Goal: Task Accomplishment & Management: Manage account settings

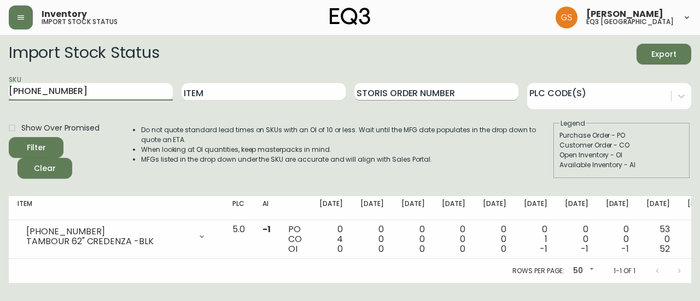
scroll to position [0, 48]
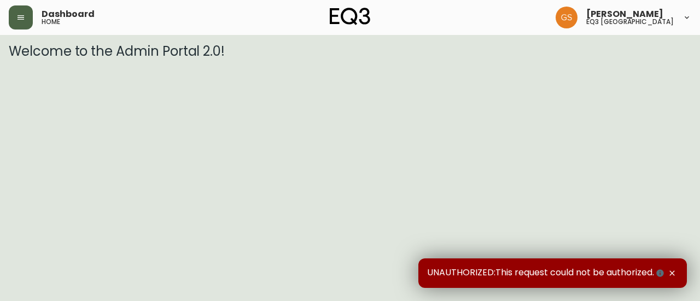
click at [29, 19] on button "button" at bounding box center [21, 17] width 24 height 24
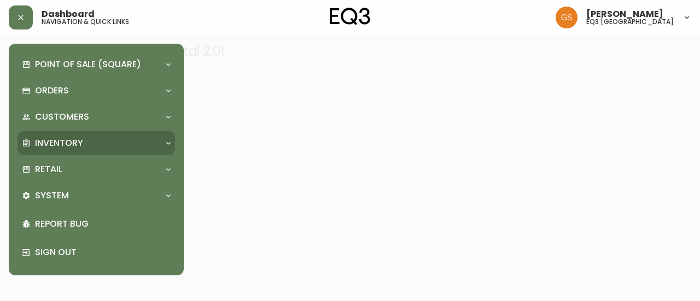
click at [81, 141] on p "Inventory" at bounding box center [59, 143] width 48 height 12
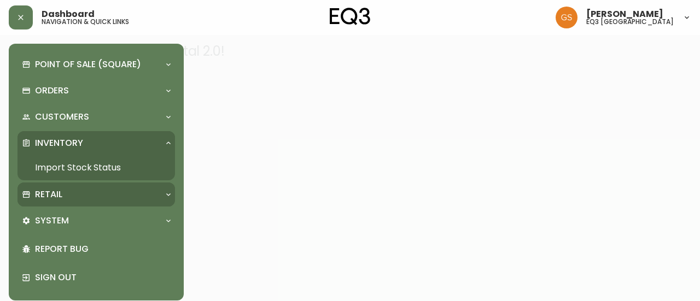
click at [81, 195] on div "Retail" at bounding box center [91, 195] width 138 height 12
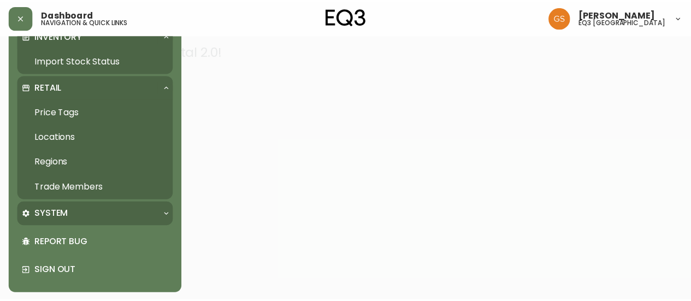
scroll to position [108, 0]
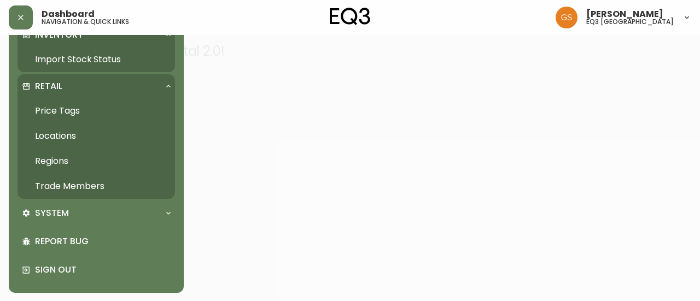
click at [87, 190] on link "Trade Members" at bounding box center [95, 186] width 157 height 25
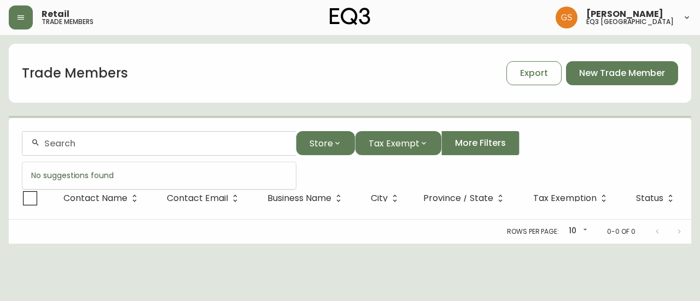
click at [183, 144] on input "text" at bounding box center [165, 143] width 243 height 10
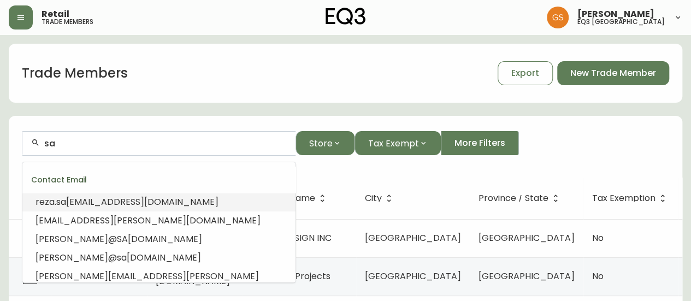
type input "s"
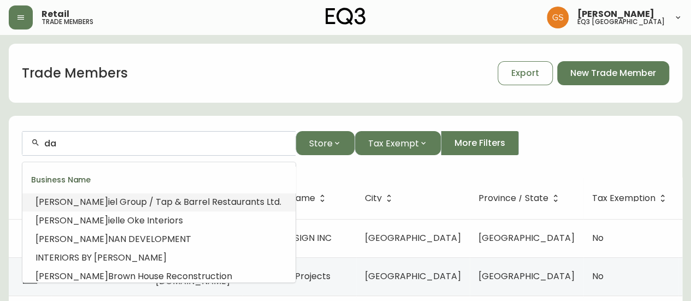
type input "d"
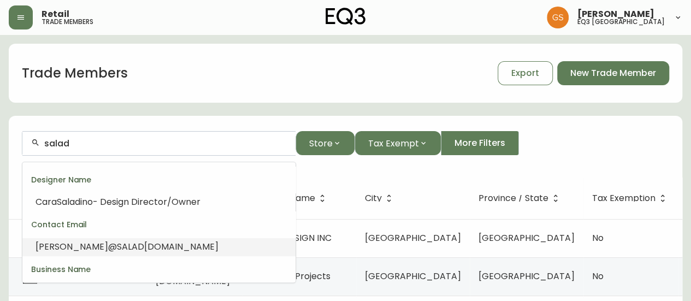
click at [142, 244] on li "DANI@ SALAD DAYS.CA" at bounding box center [158, 247] width 273 height 19
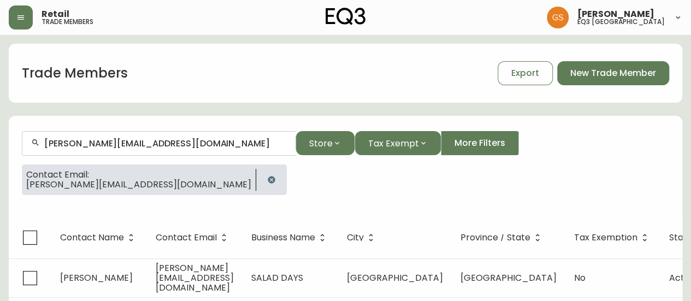
scroll to position [19, 0]
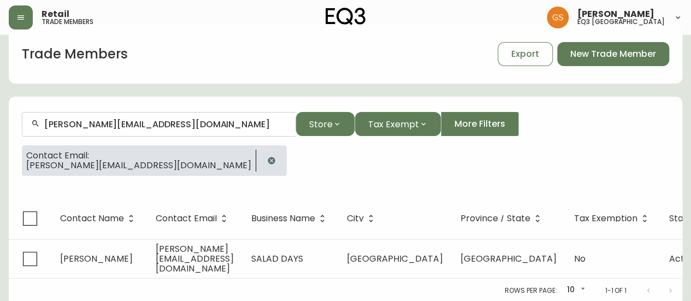
type input "DANI@SALADDAYS.CA"
click at [491, 6] on div "Retail trade members Gabriela Sciortino eq3 burlington" at bounding box center [346, 17] width 674 height 35
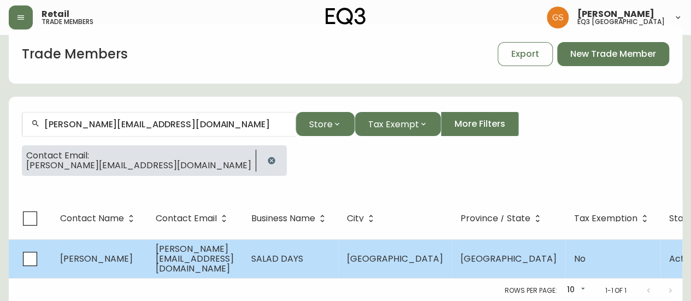
click at [225, 262] on span "dani@saladdays.ca" at bounding box center [195, 259] width 78 height 32
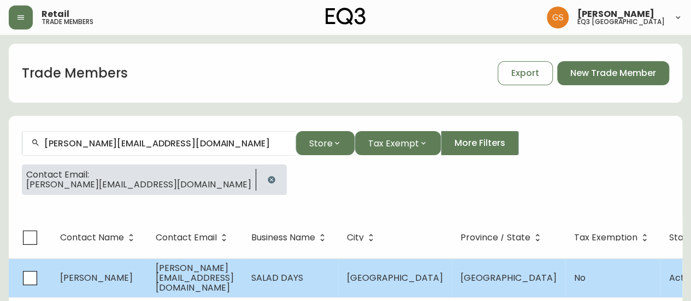
select select "ON"
select select "CA"
select select "CA_EN"
select select "Other"
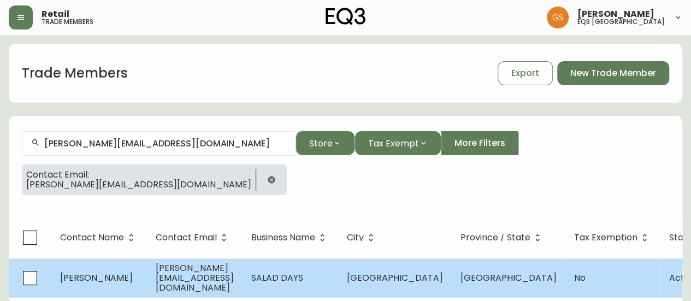
select select "false"
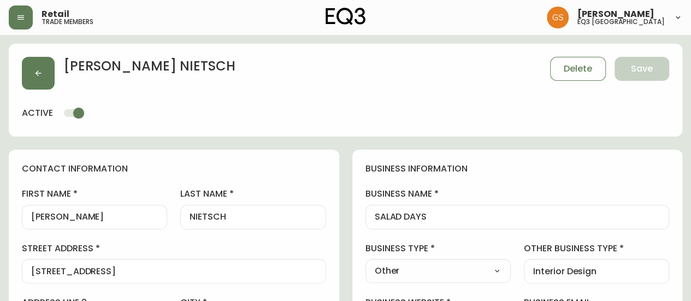
type input "EQ3 Toronto - Hanna"
select select "cjw10z96s008u6gs0ccm7hd19"
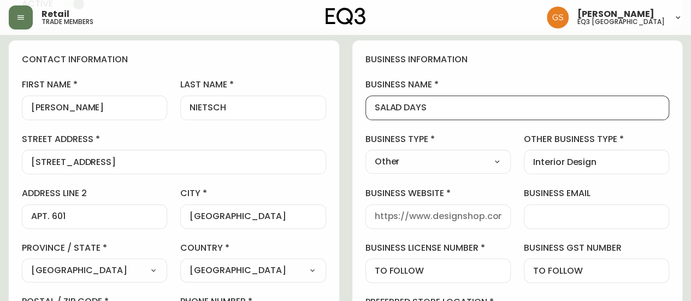
drag, startPoint x: 434, startPoint y: 103, endPoint x: 374, endPoint y: 110, distance: 60.5
click at [374, 110] on div "SALAD DAYS" at bounding box center [518, 108] width 304 height 25
click at [507, 102] on div "SALAD DAYS" at bounding box center [518, 108] width 304 height 25
click at [515, 97] on div "SALAD DAYS" at bounding box center [518, 108] width 304 height 25
click at [404, 103] on input "SALAD DAYS" at bounding box center [518, 108] width 286 height 10
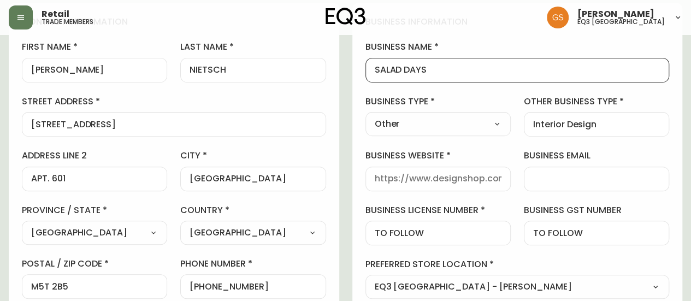
scroll to position [164, 0]
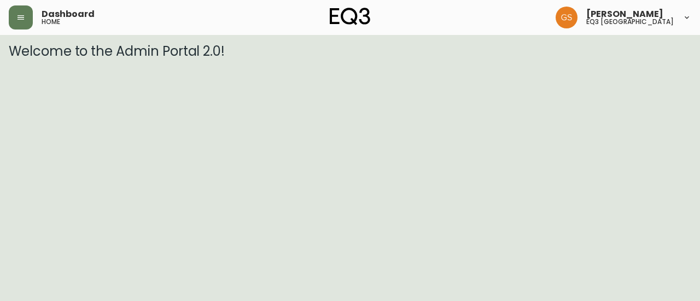
click at [505, 59] on html "Dashboard home Gabriela Sciortino eq3 burlington Welcome to the Admin Portal 2.…" at bounding box center [350, 29] width 700 height 59
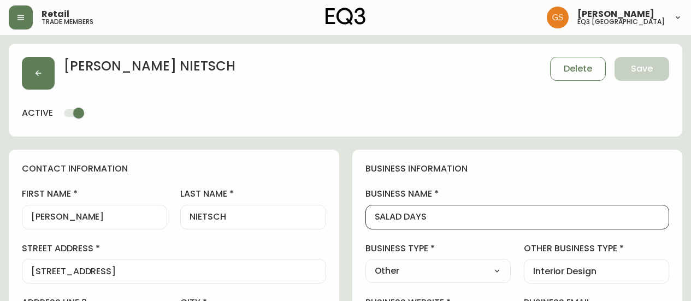
select select "ON"
select select "CA"
select select "CA_EN"
select select "Other"
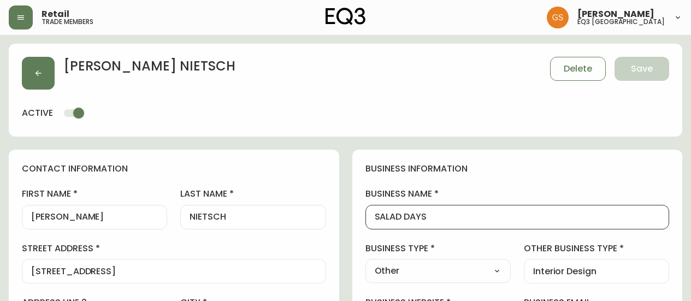
select select "cjw10z96s008u6gs0ccm7hd19"
select select "false"
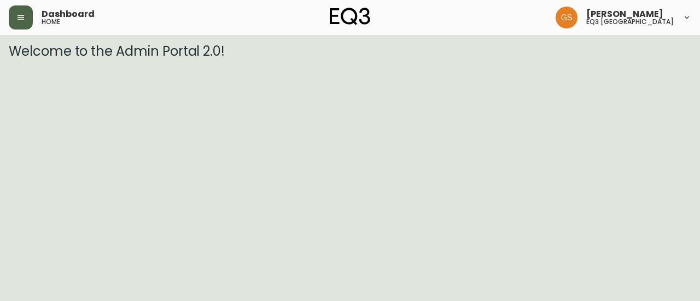
click at [23, 21] on button "button" at bounding box center [21, 17] width 24 height 24
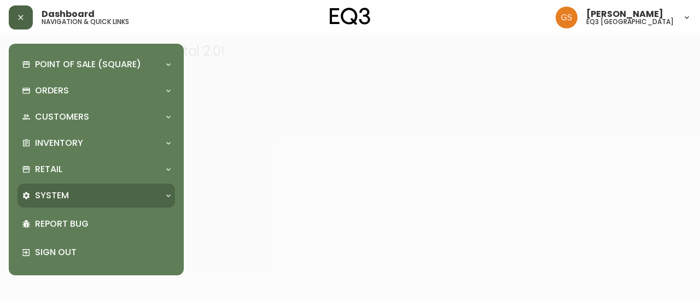
click at [82, 196] on div "System" at bounding box center [91, 196] width 138 height 12
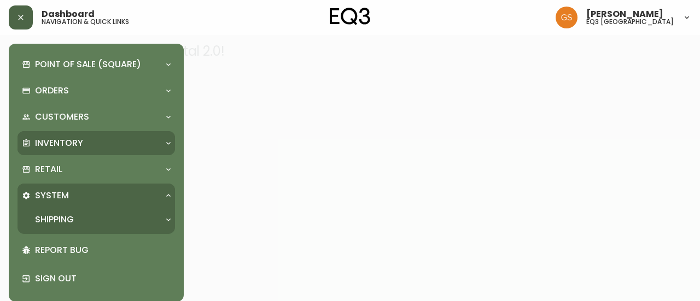
click at [111, 146] on div "Inventory" at bounding box center [91, 143] width 138 height 12
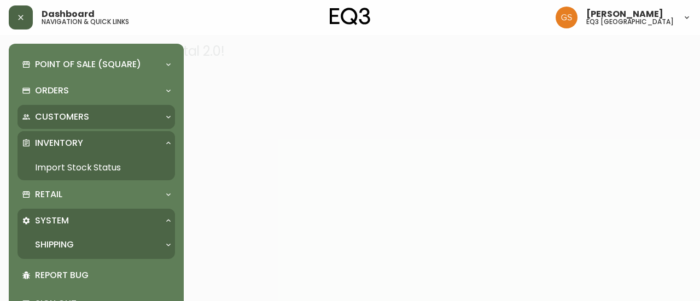
click at [126, 114] on div "Customers" at bounding box center [91, 117] width 138 height 12
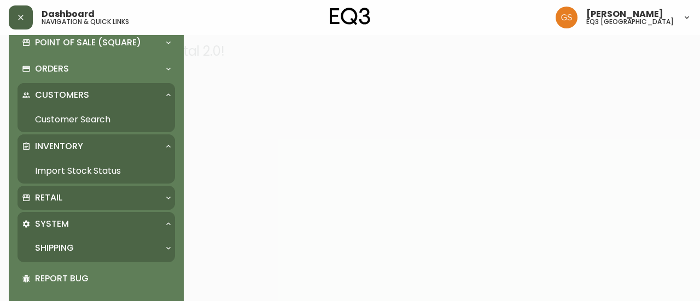
scroll to position [4, 0]
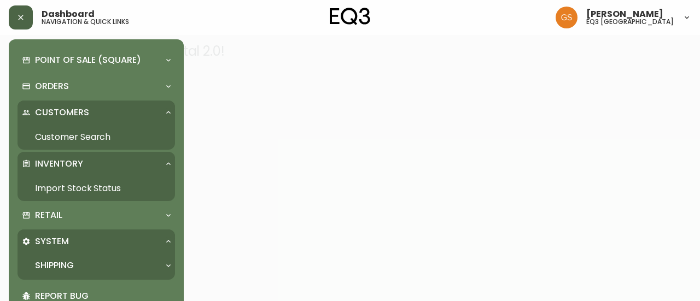
click at [87, 132] on link "Customer Search" at bounding box center [95, 137] width 157 height 25
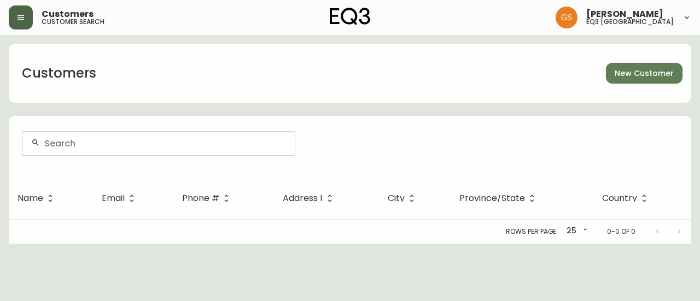
click at [24, 15] on icon "button" at bounding box center [20, 17] width 9 height 9
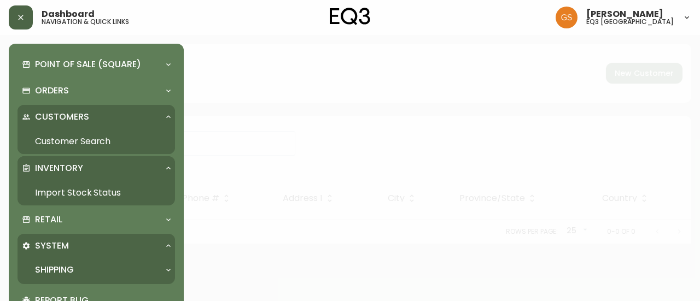
click at [21, 13] on icon "button" at bounding box center [20, 17] width 9 height 9
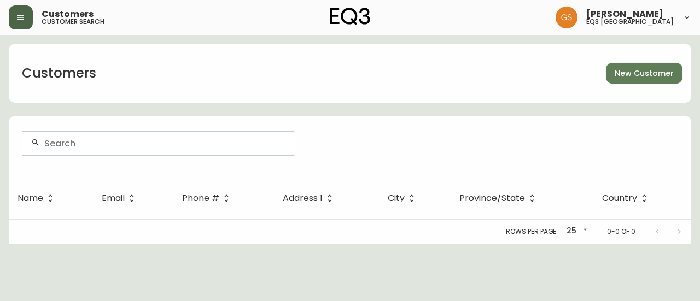
click at [23, 14] on icon "button" at bounding box center [20, 17] width 9 height 9
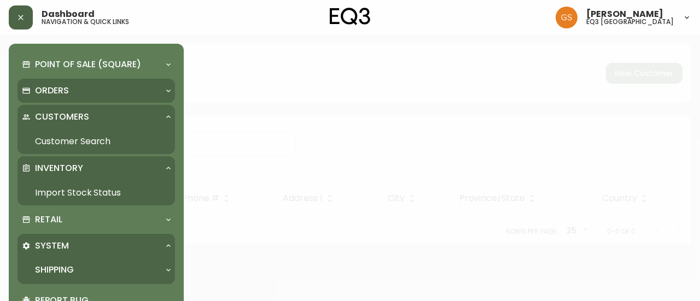
click at [107, 96] on div "Orders" at bounding box center [91, 91] width 138 height 12
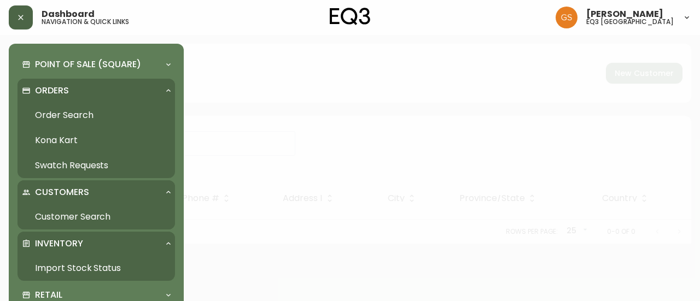
click at [27, 81] on div "Orders" at bounding box center [95, 91] width 157 height 24
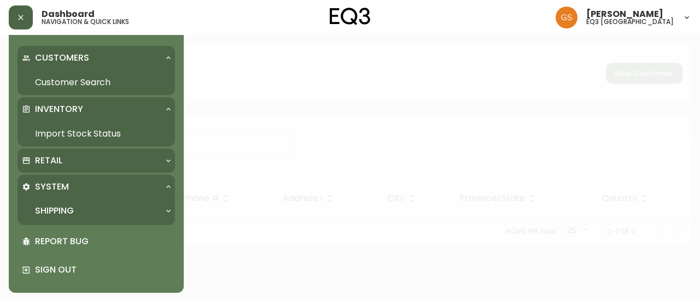
scroll to position [4, 0]
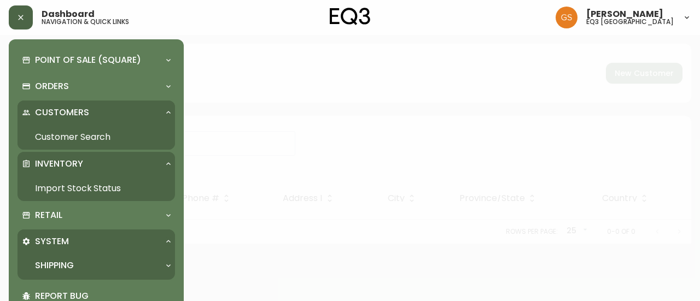
click at [166, 110] on icon at bounding box center [168, 112] width 9 height 9
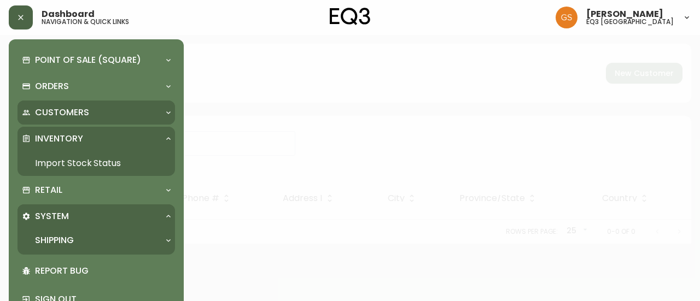
click at [166, 110] on icon at bounding box center [168, 112] width 9 height 9
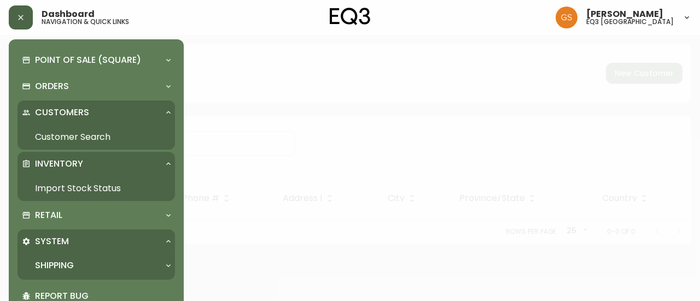
click at [102, 134] on link "Customer Search" at bounding box center [95, 137] width 157 height 25
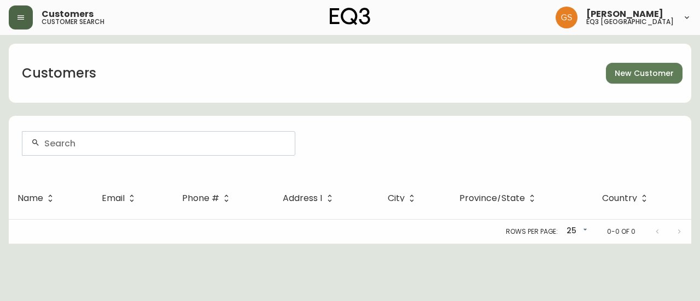
click at [25, 25] on button "button" at bounding box center [21, 17] width 24 height 24
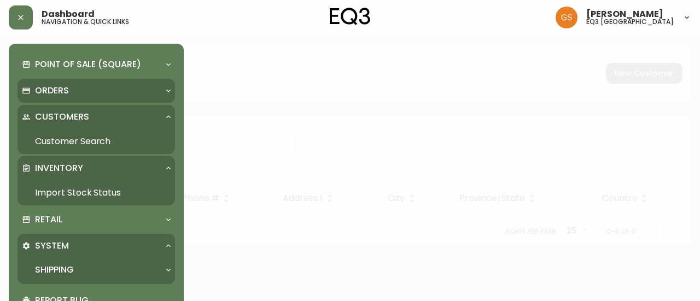
click at [44, 91] on p "Orders" at bounding box center [52, 91] width 34 height 12
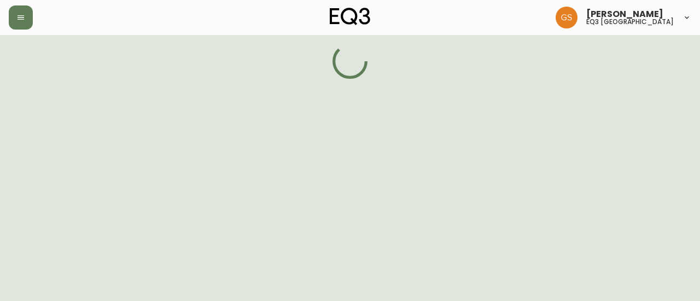
select select "ON"
select select "CA"
select select "CA_EN"
select select "Other"
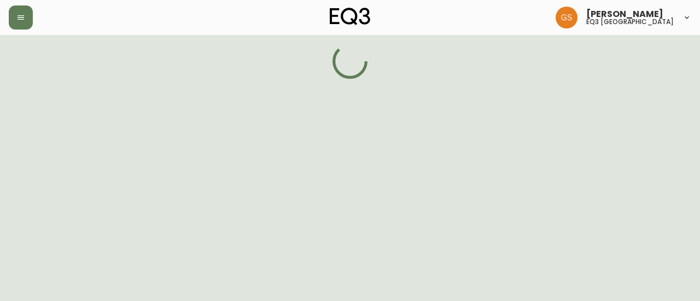
select select "cjw10z96s008u6gs0ccm7hd19"
select select "false"
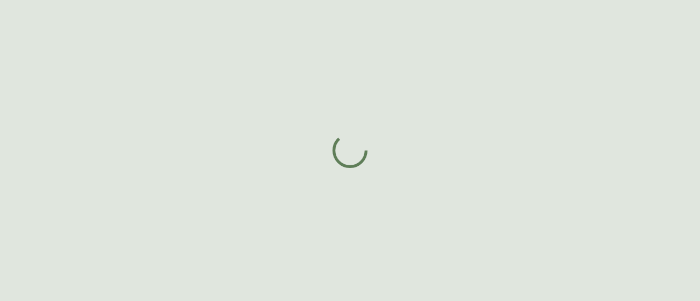
select select "ON"
select select "CA"
select select "CA_EN"
select select "Other"
select select "Real Estate Agent"
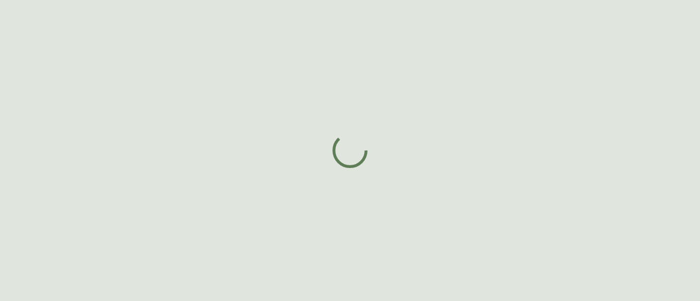
select select "false"
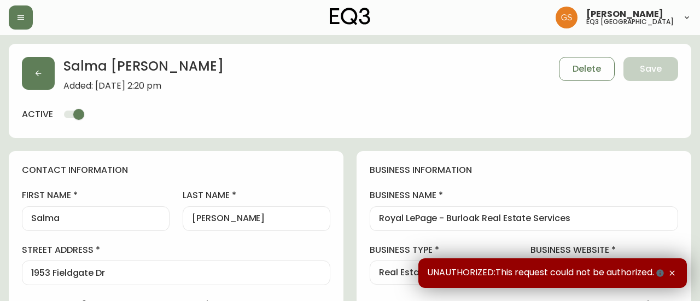
type input "EQ3 Burlington"
select select "cjw10z96q005b6gs00r6w7pwt"
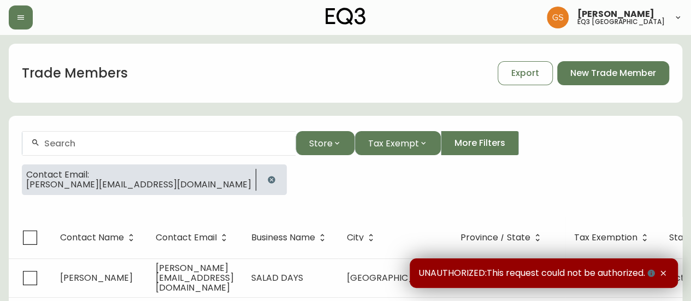
click at [156, 143] on input "text" at bounding box center [165, 143] width 243 height 10
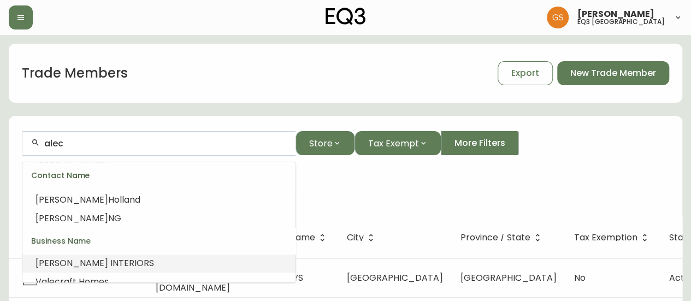
scroll to position [164, 0]
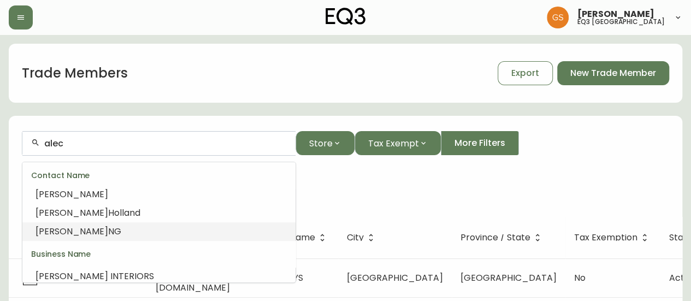
click at [162, 229] on li "ALEC NG" at bounding box center [158, 231] width 273 height 19
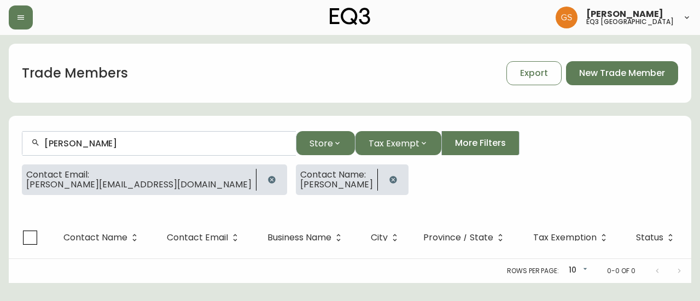
type input "ALEC NG"
click at [268, 178] on icon "button" at bounding box center [271, 179] width 7 height 7
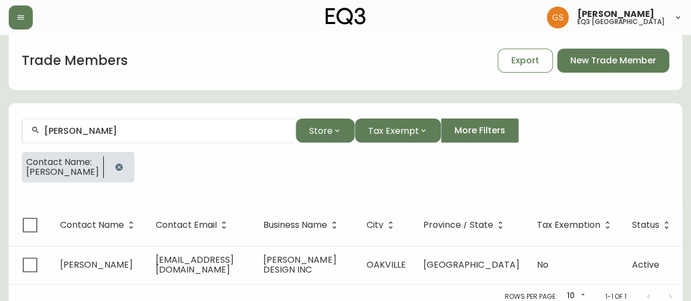
scroll to position [19, 0]
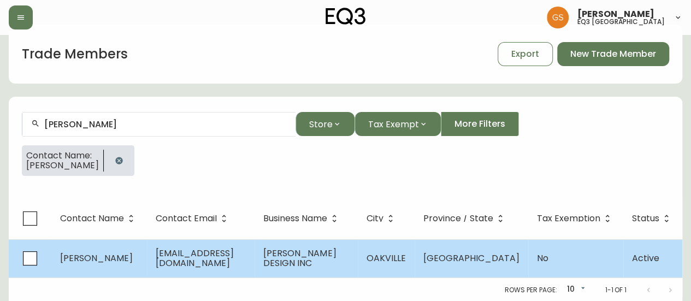
click at [228, 257] on span "ang@alecng.com" at bounding box center [195, 258] width 78 height 22
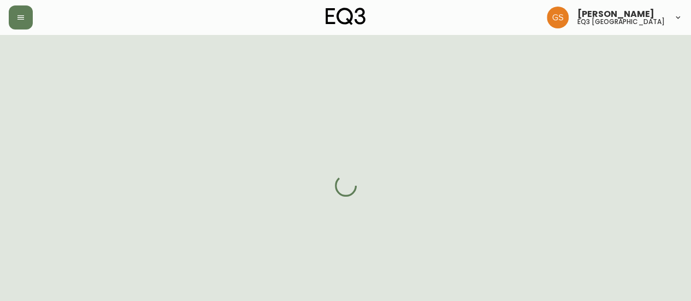
select select "ON"
select select "CA"
select select "CA_EN"
select select "Outreach from a Trade Rep"
select select "Interior Designer"
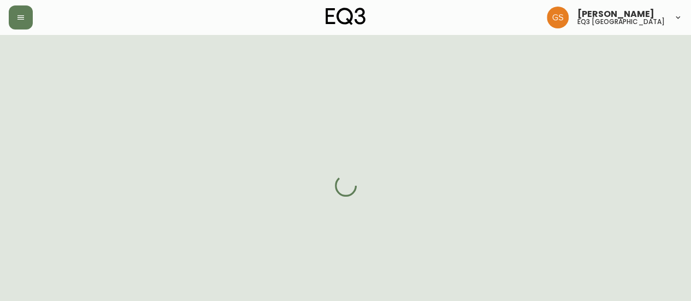
select select "cjw10z96q005b6gs00r6w7pwt"
select select "false"
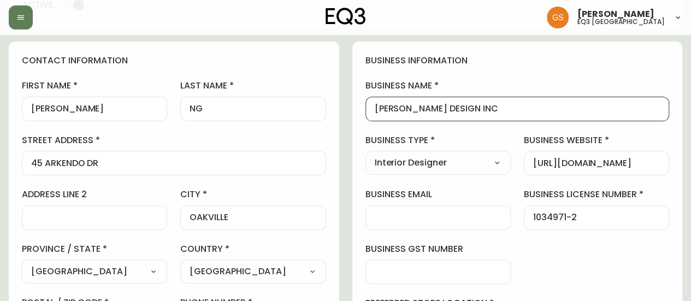
drag, startPoint x: 467, startPoint y: 109, endPoint x: 374, endPoint y: 110, distance: 92.9
click at [374, 110] on div "ALEC NG DESIGN INC" at bounding box center [518, 109] width 304 height 25
click at [510, 112] on input "ALEC NG DESIGN INC" at bounding box center [518, 109] width 286 height 10
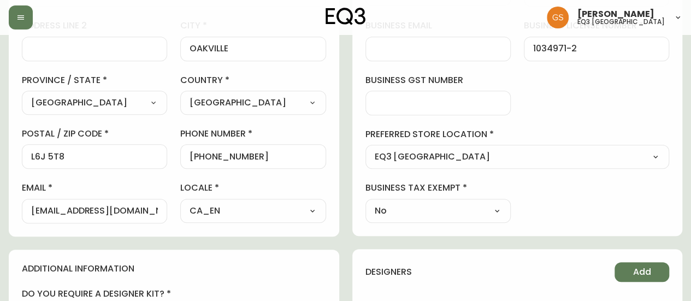
scroll to position [328, 0]
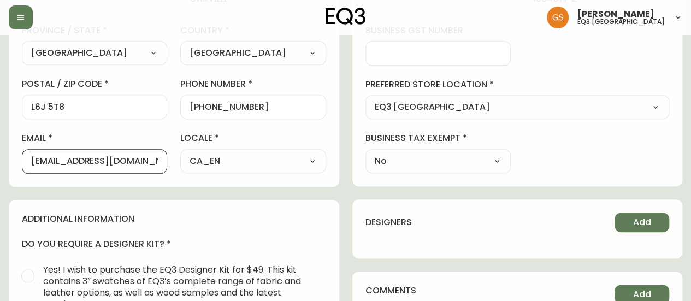
drag, startPoint x: 122, startPoint y: 161, endPoint x: 26, endPoint y: 155, distance: 97.0
click at [26, 153] on div "ang@alecng.com" at bounding box center [94, 161] width 145 height 25
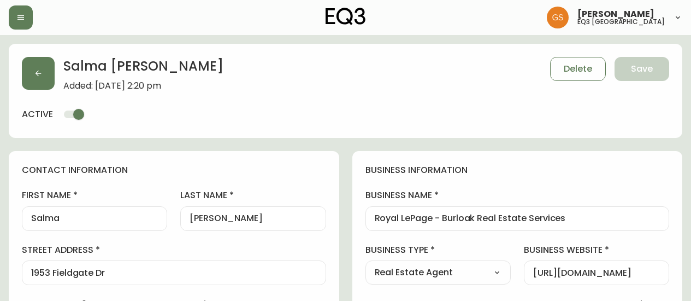
select select "ON"
select select "CA"
select select "CA_EN"
select select "Other"
select select "Real Estate Agent"
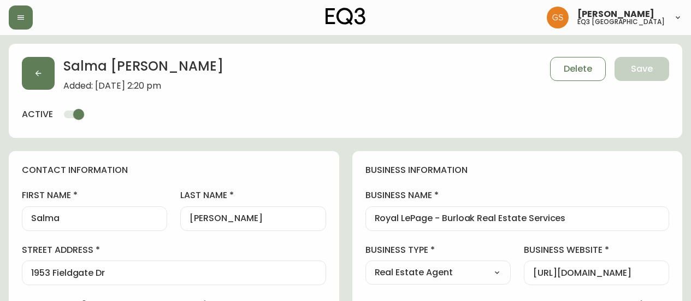
select select "cjw10z96q005b6gs00r6w7pwt"
select select "false"
